Goal: Navigation & Orientation: Find specific page/section

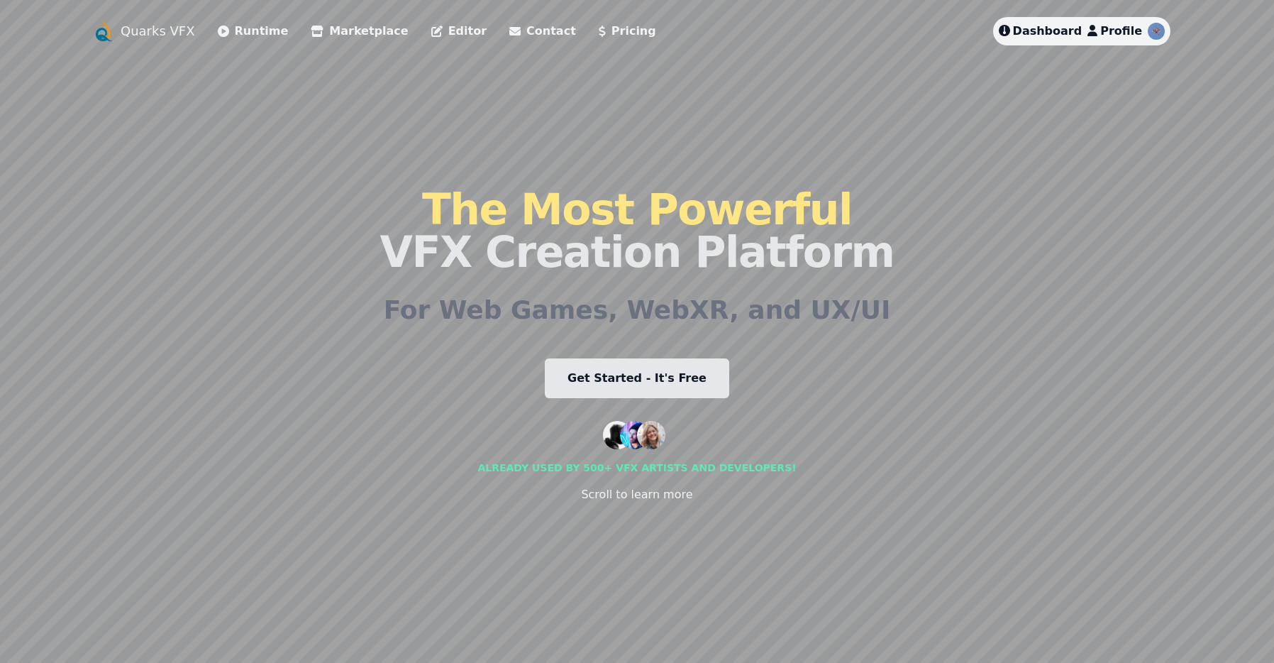
click at [244, 32] on link "Runtime" at bounding box center [253, 31] width 71 height 17
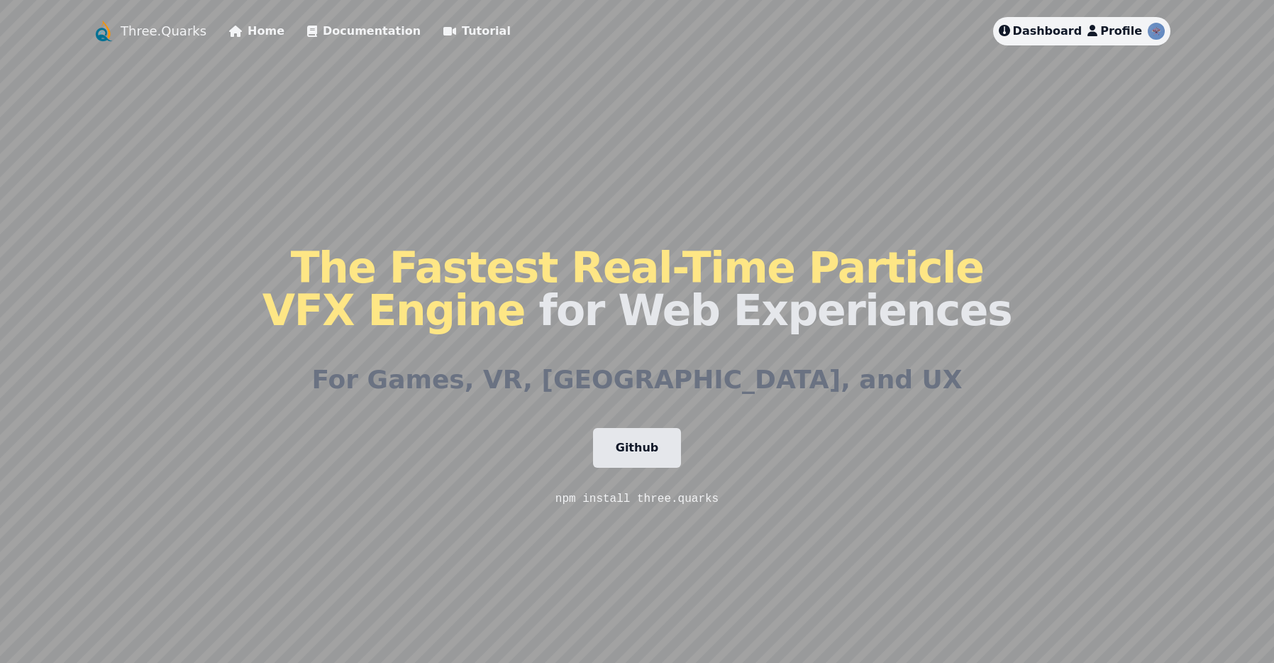
click at [259, 31] on link "Home" at bounding box center [256, 31] width 55 height 17
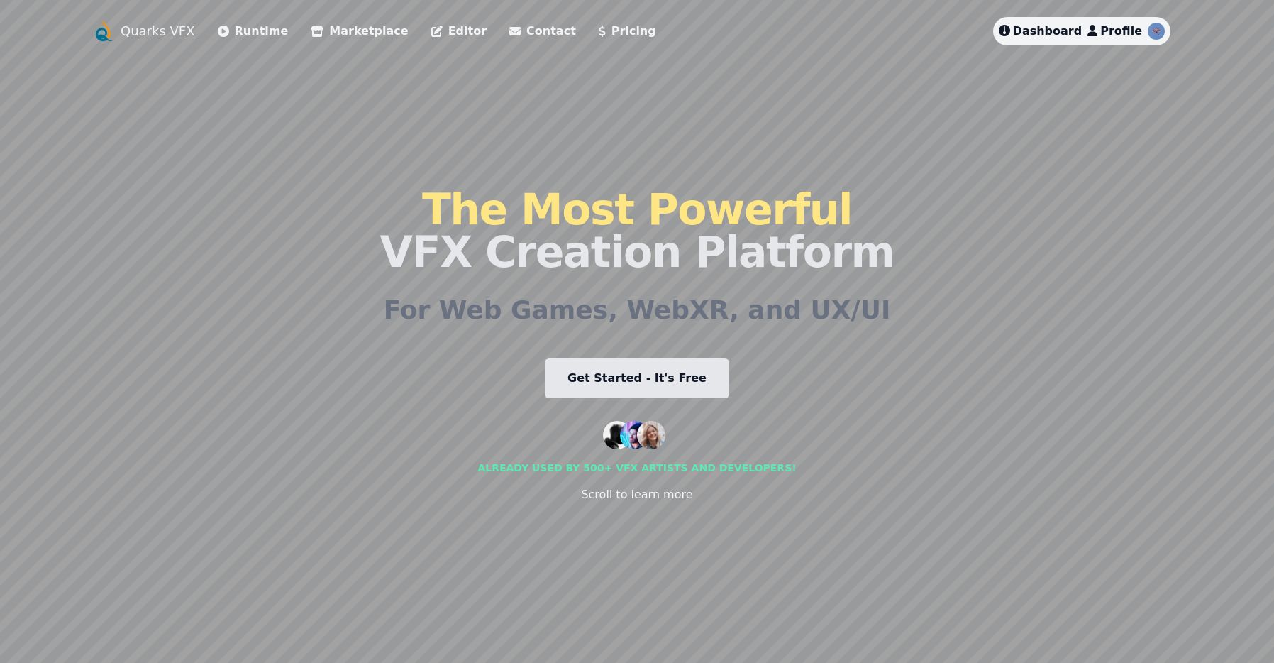
click at [351, 32] on link "Marketplace" at bounding box center [359, 31] width 97 height 17
click at [331, 30] on link "Marketplace" at bounding box center [359, 31] width 97 height 17
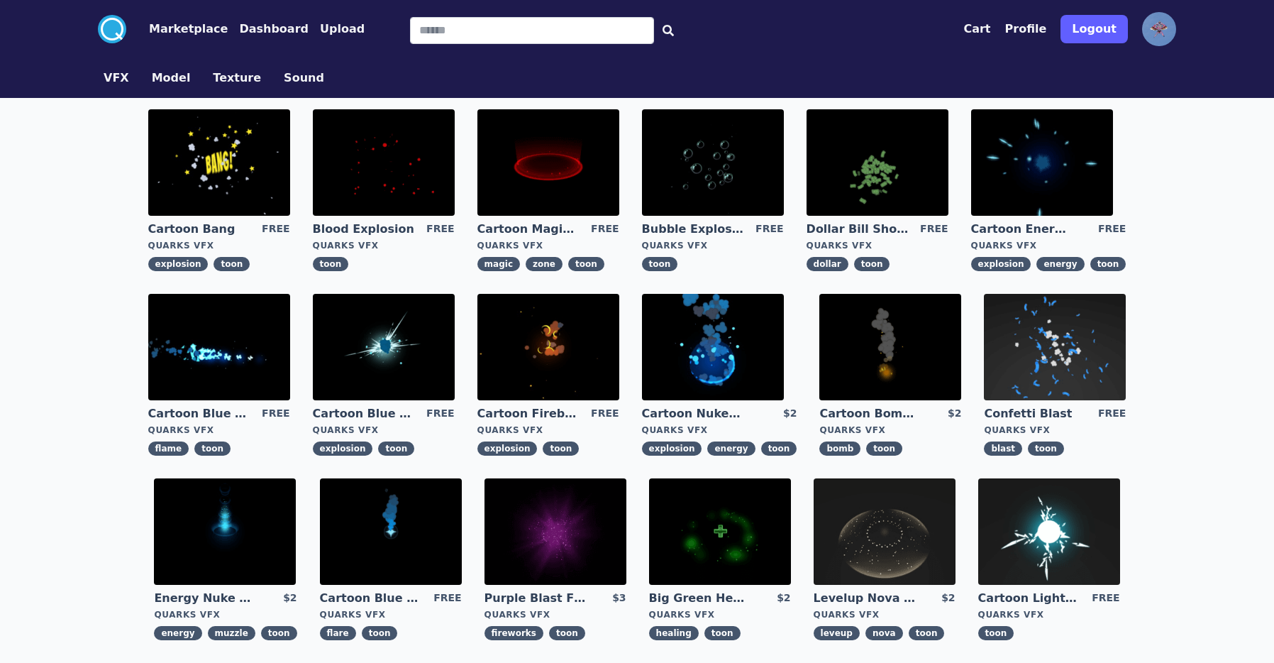
scroll to position [410, 0]
